Goal: Task Accomplishment & Management: Complete application form

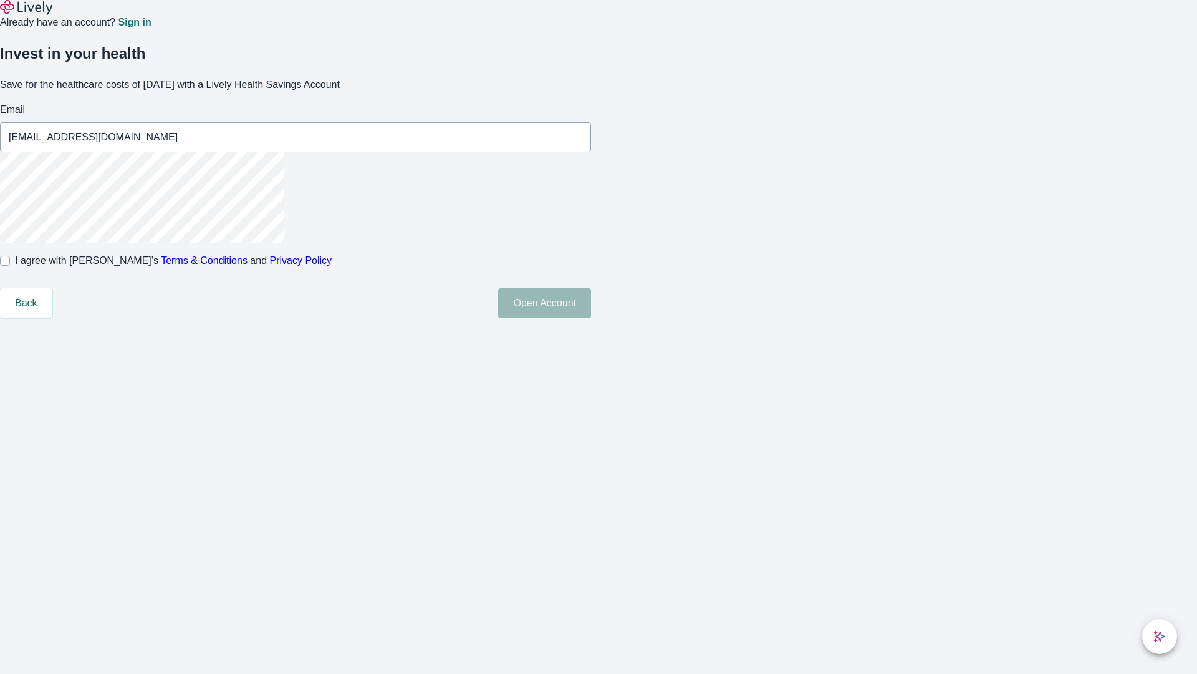
click at [10, 266] on input "I agree with Lively’s Terms & Conditions and Privacy Policy" at bounding box center [5, 261] width 10 height 10
checkbox input "true"
click at [591, 318] on button "Open Account" at bounding box center [544, 303] width 93 height 30
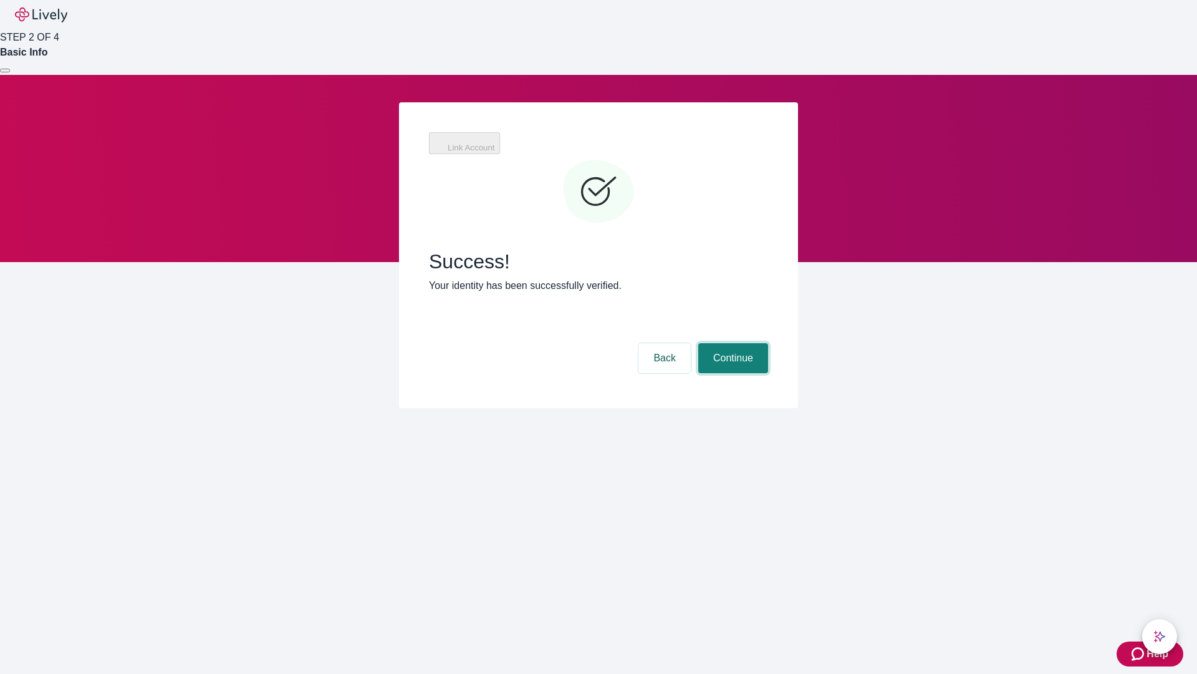
click at [732, 343] on button "Continue" at bounding box center [733, 358] width 70 height 30
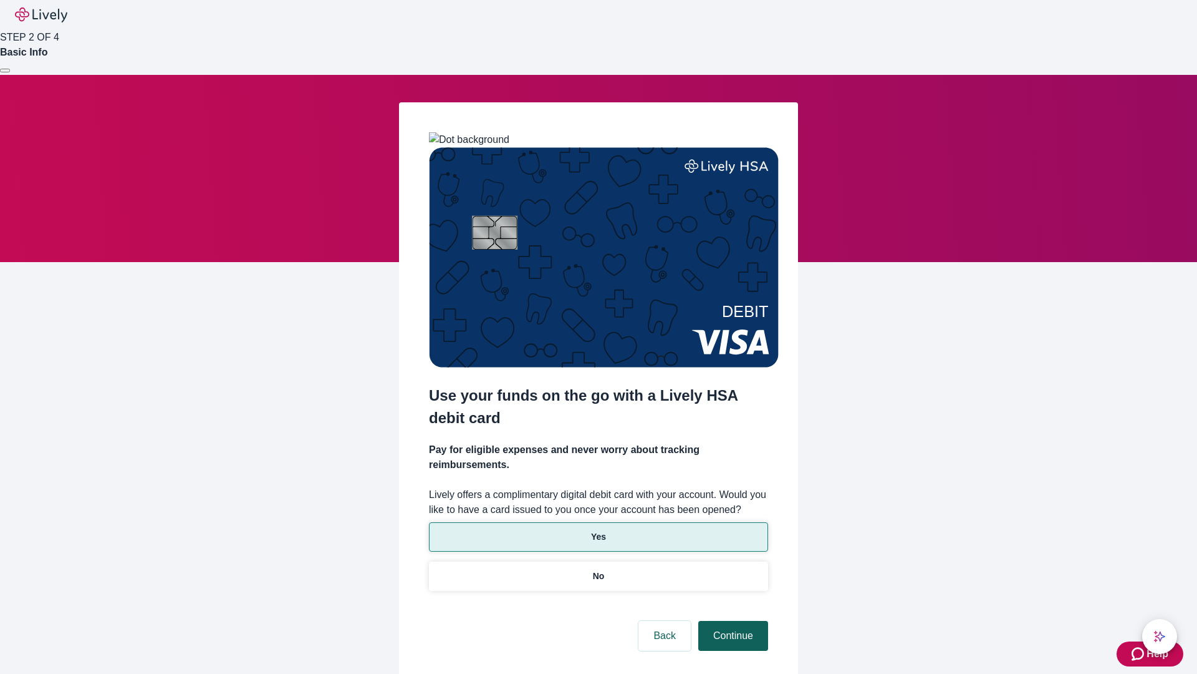
click at [598, 530] on p "Yes" at bounding box center [598, 536] width 15 height 13
click at [732, 621] on button "Continue" at bounding box center [733, 636] width 70 height 30
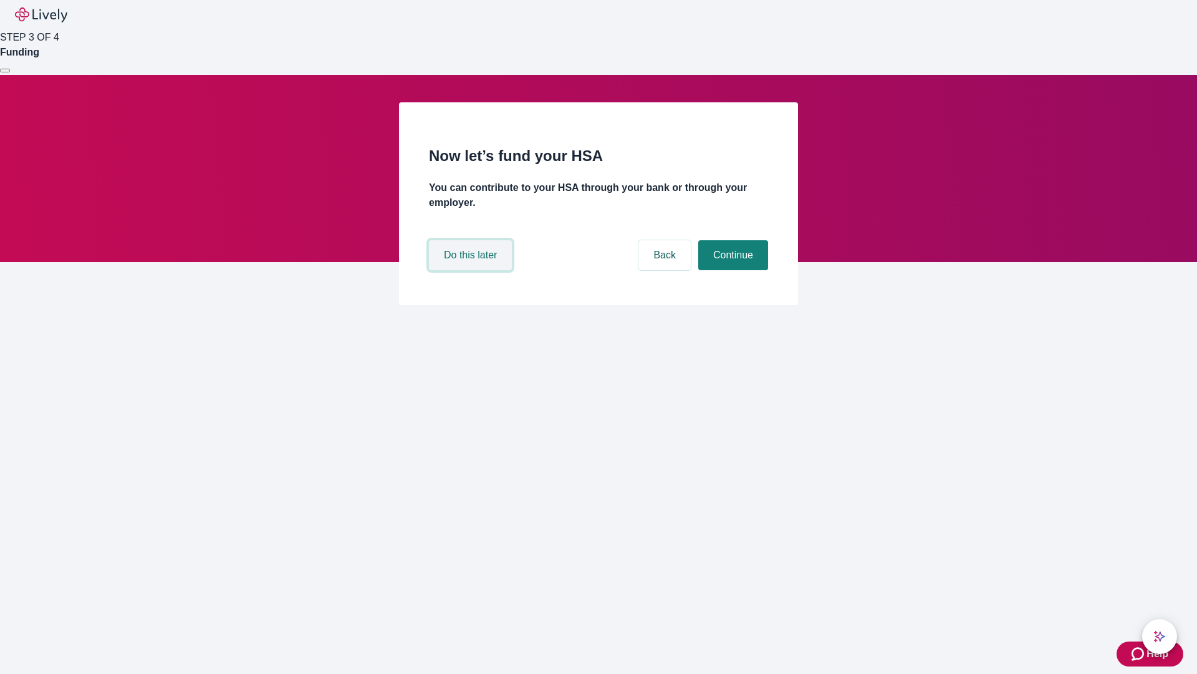
click at [472, 270] on button "Do this later" at bounding box center [470, 255] width 83 height 30
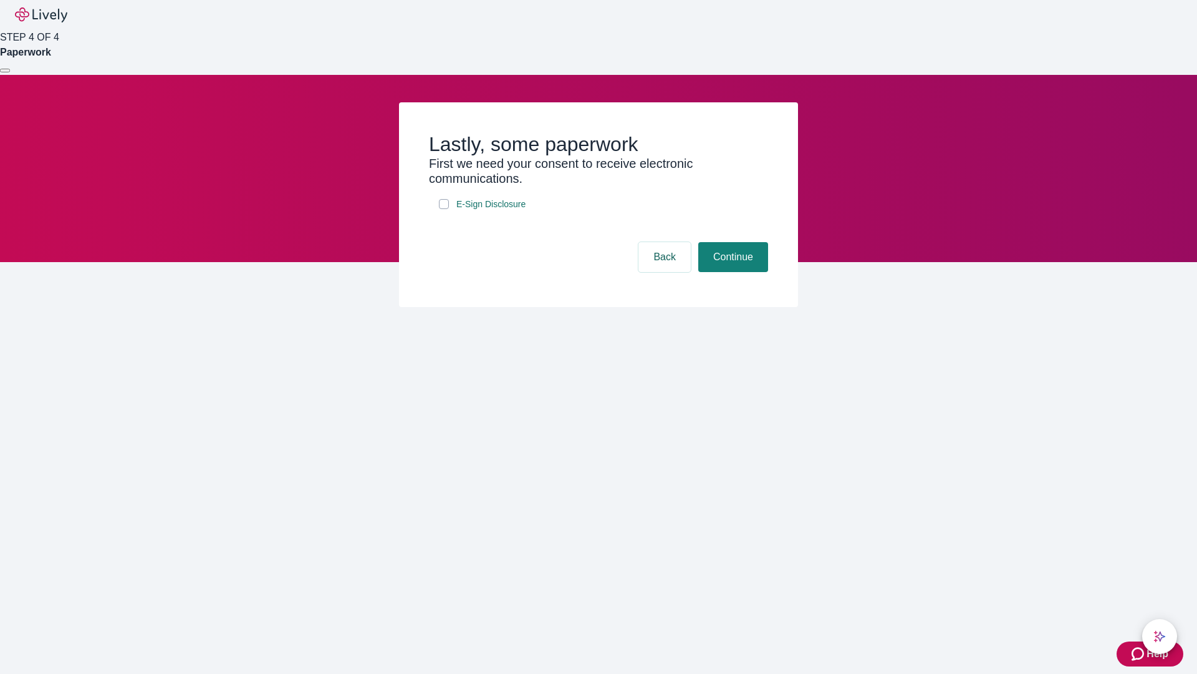
click at [444, 209] on input "E-Sign Disclosure" at bounding box center [444, 204] width 10 height 10
checkbox input "true"
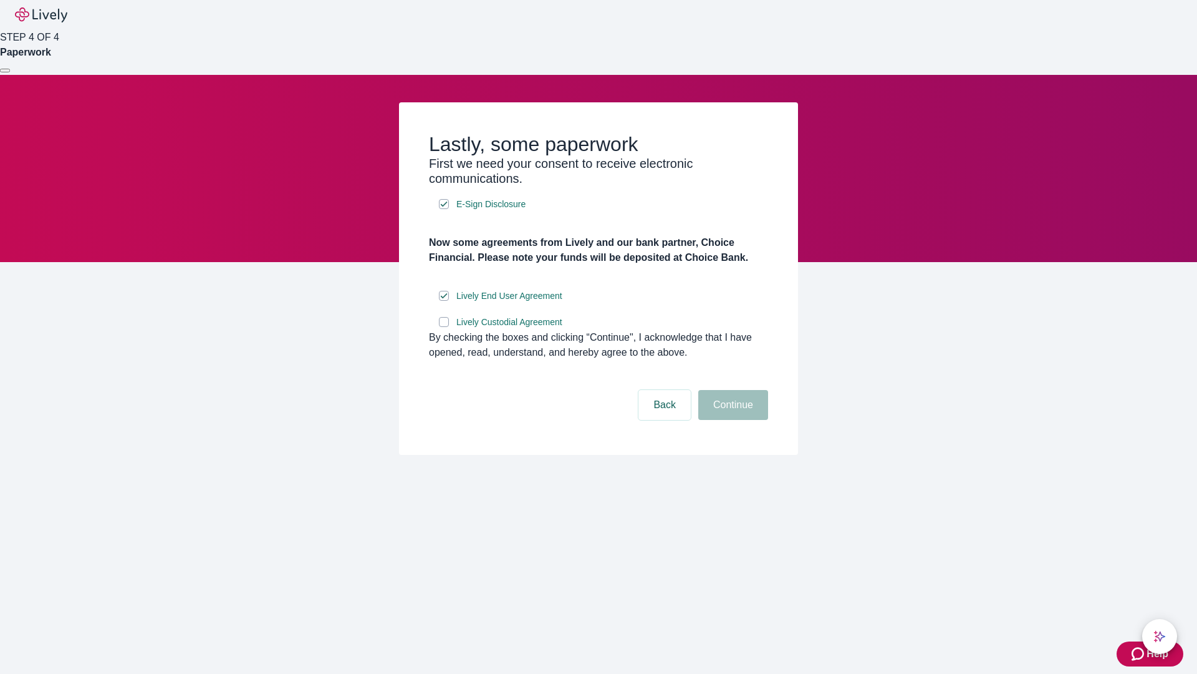
click at [444, 327] on input "Lively Custodial Agreement" at bounding box center [444, 322] width 10 height 10
checkbox input "true"
click at [732, 420] on button "Continue" at bounding box center [733, 405] width 70 height 30
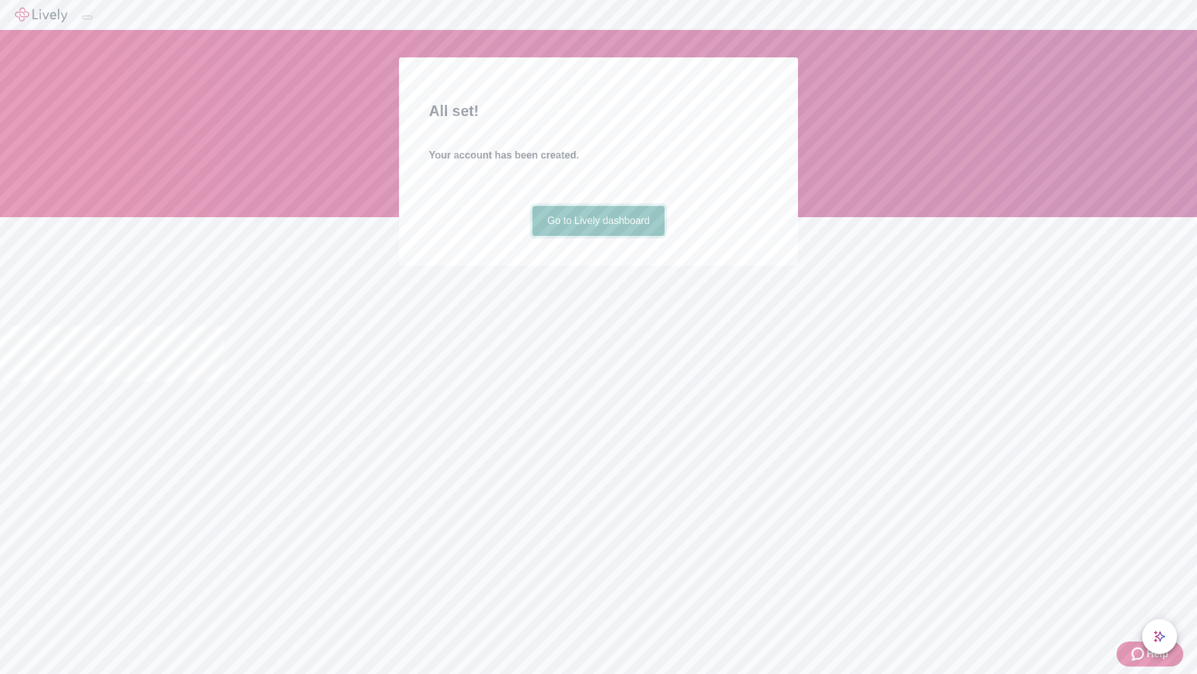
click at [598, 236] on link "Go to Lively dashboard" at bounding box center [599, 221] width 133 height 30
